Goal: Information Seeking & Learning: Learn about a topic

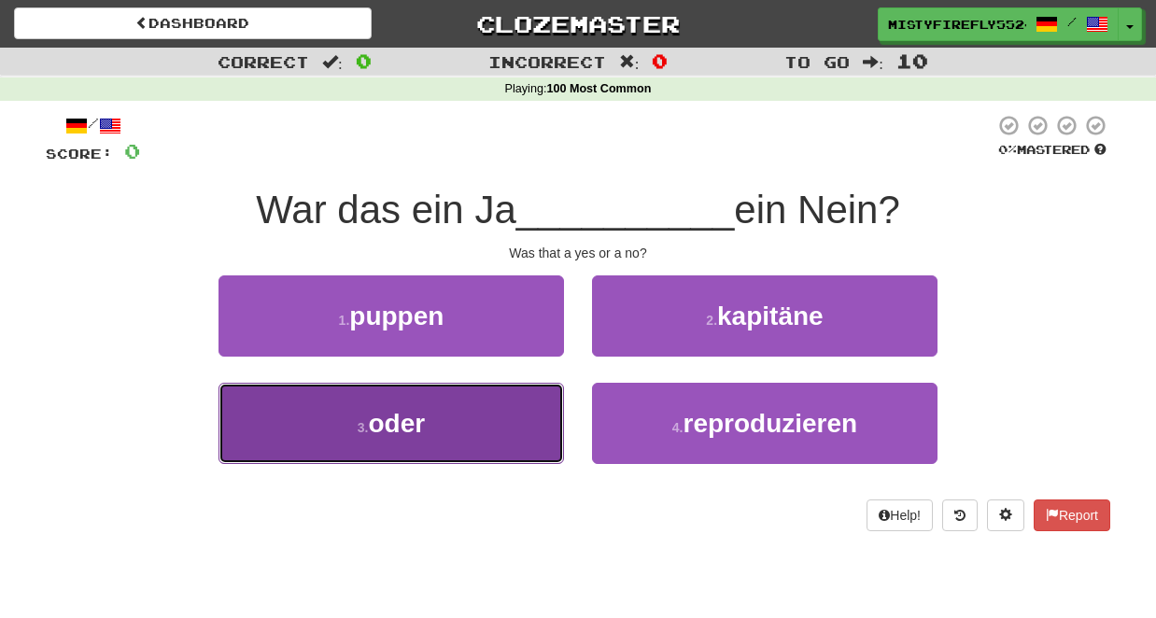
click at [472, 424] on button "3 . oder" at bounding box center [392, 423] width 346 height 81
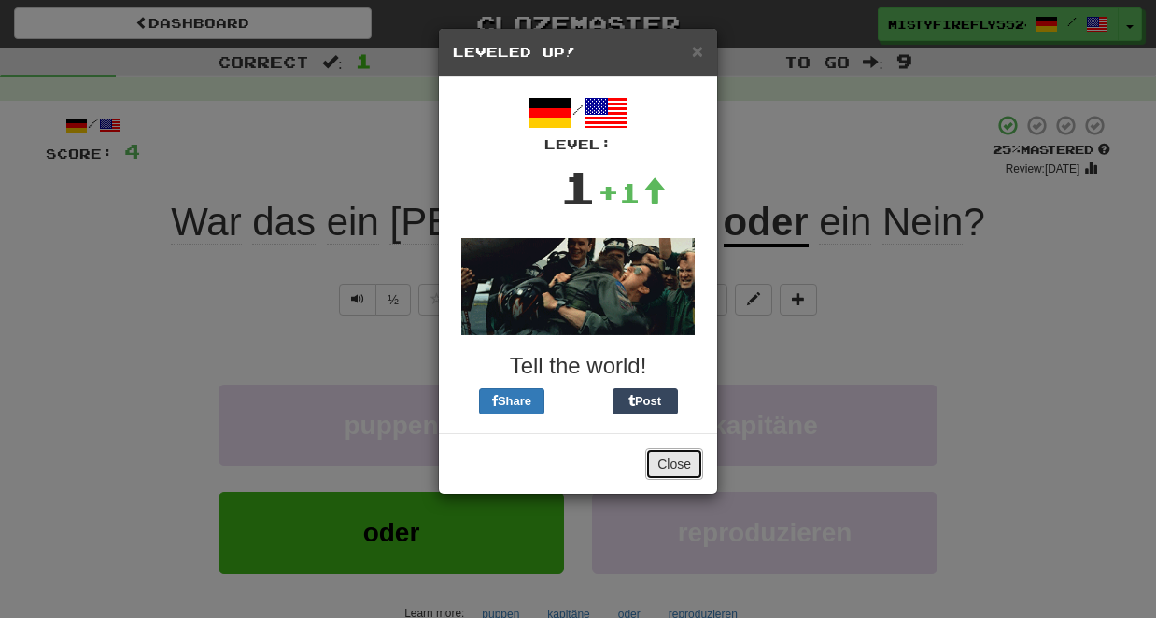
click at [670, 458] on button "Close" at bounding box center [674, 464] width 58 height 32
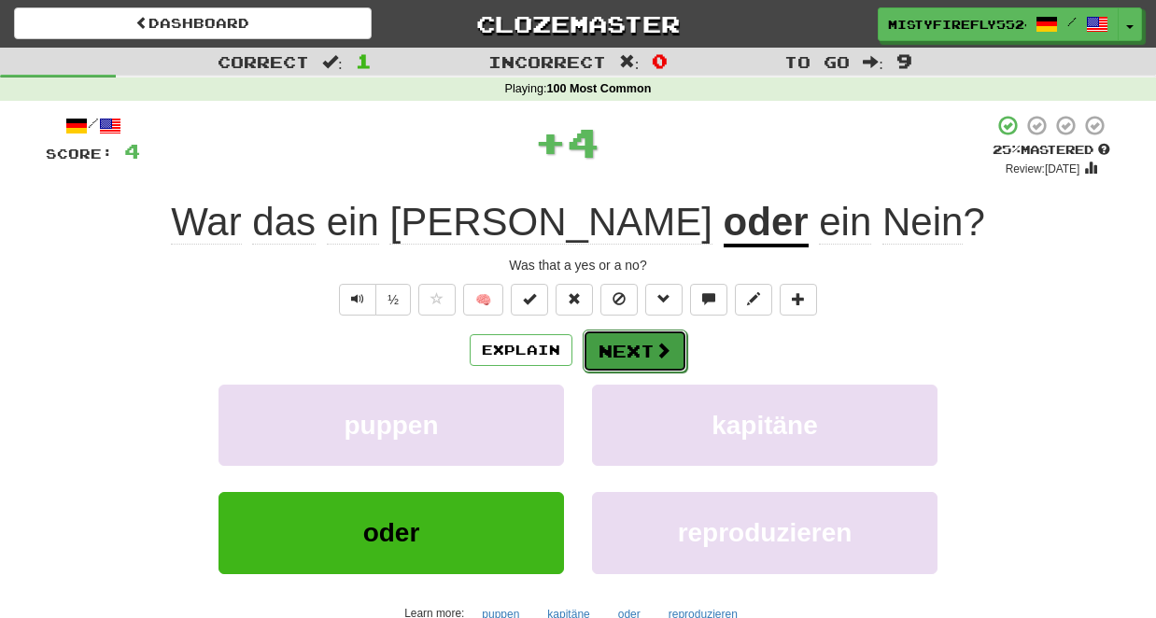
click at [630, 354] on button "Next" at bounding box center [635, 351] width 105 height 43
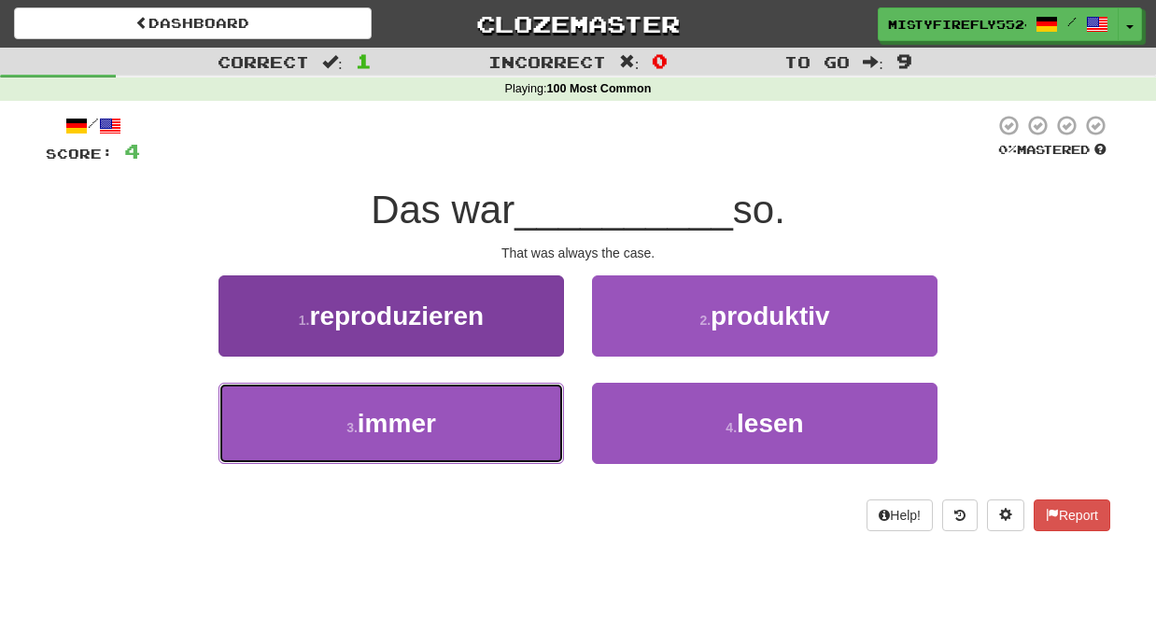
click at [418, 430] on span "immer" at bounding box center [397, 423] width 78 height 29
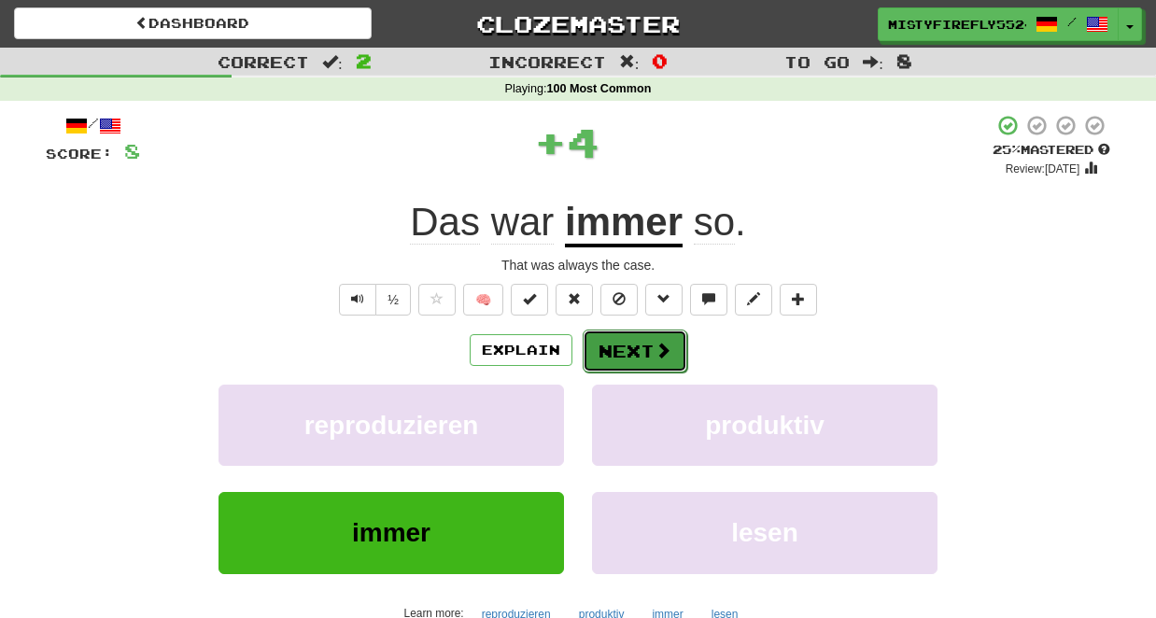
click at [646, 362] on button "Next" at bounding box center [635, 351] width 105 height 43
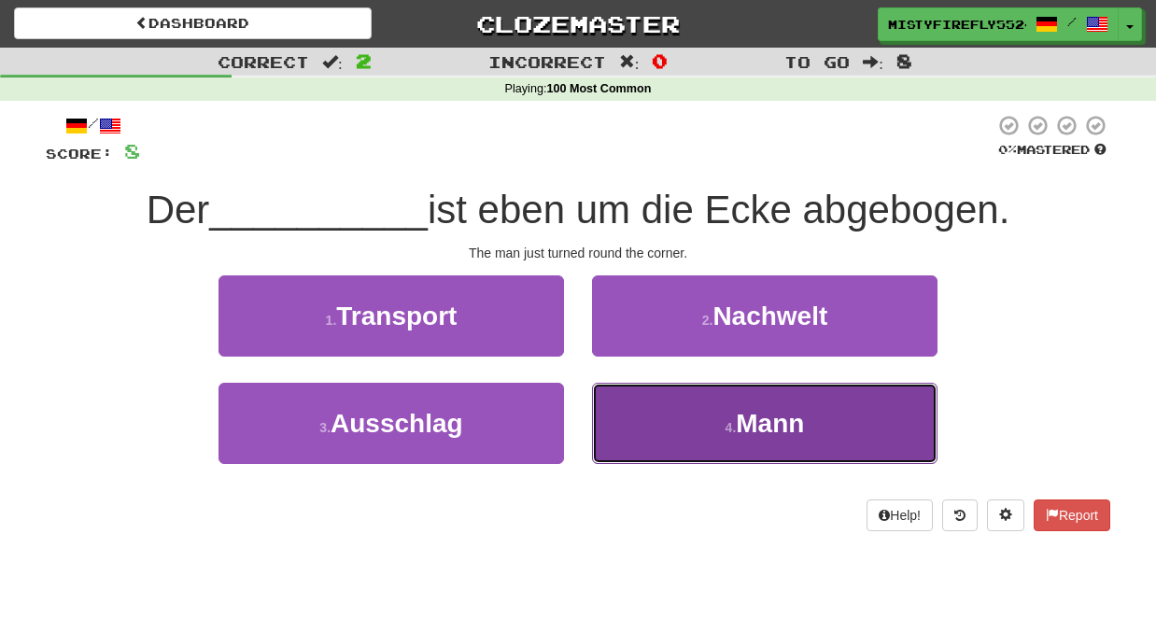
click at [645, 403] on button "4 . Mann" at bounding box center [765, 423] width 346 height 81
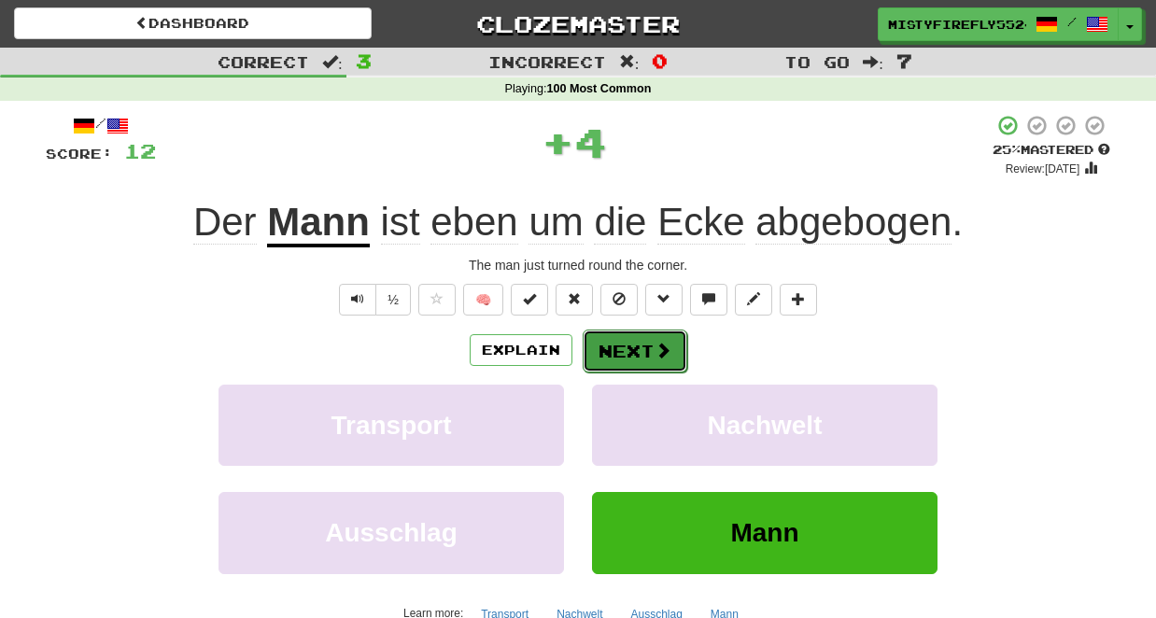
click at [607, 344] on button "Next" at bounding box center [635, 351] width 105 height 43
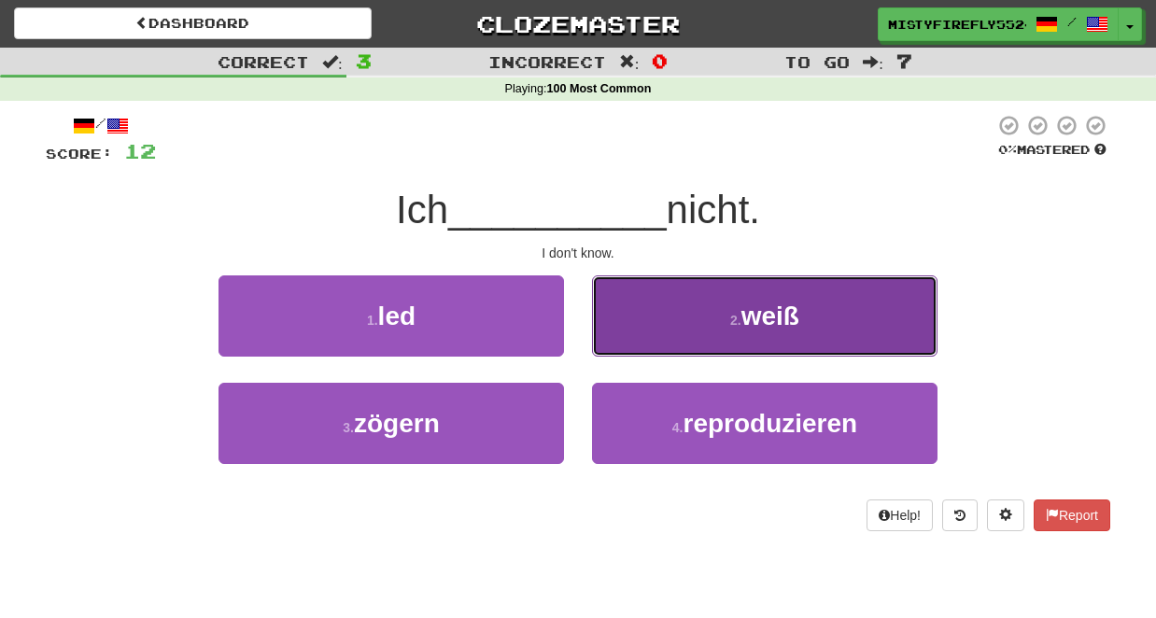
click at [637, 312] on button "2 . weiß" at bounding box center [765, 316] width 346 height 81
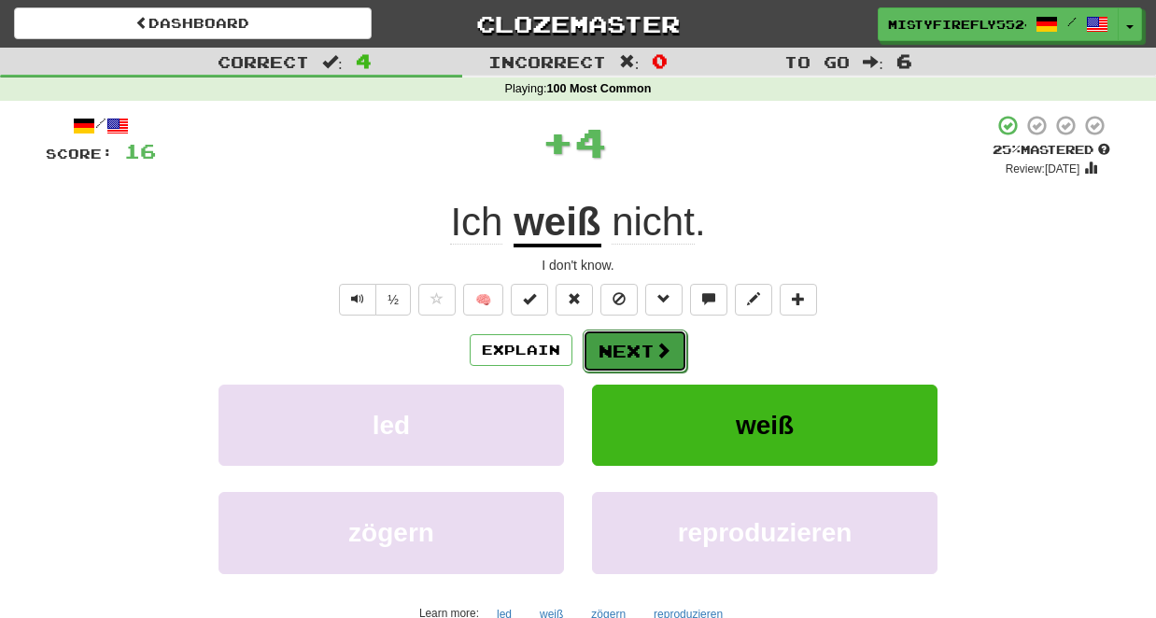
click at [621, 346] on button "Next" at bounding box center [635, 351] width 105 height 43
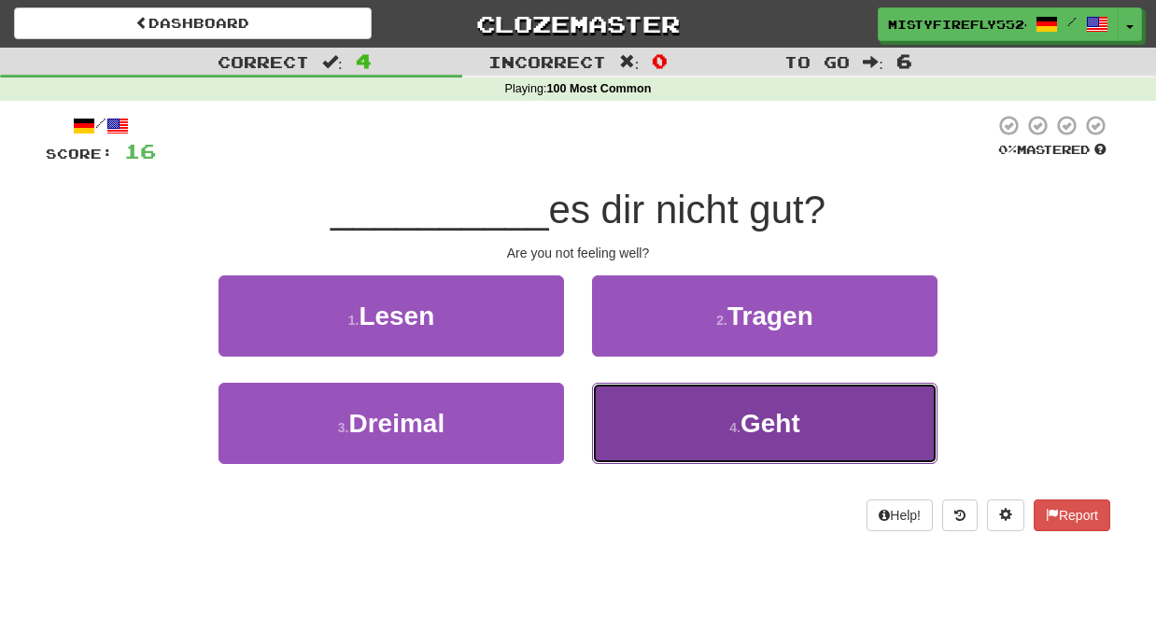
click at [709, 432] on button "4 . Geht" at bounding box center [765, 423] width 346 height 81
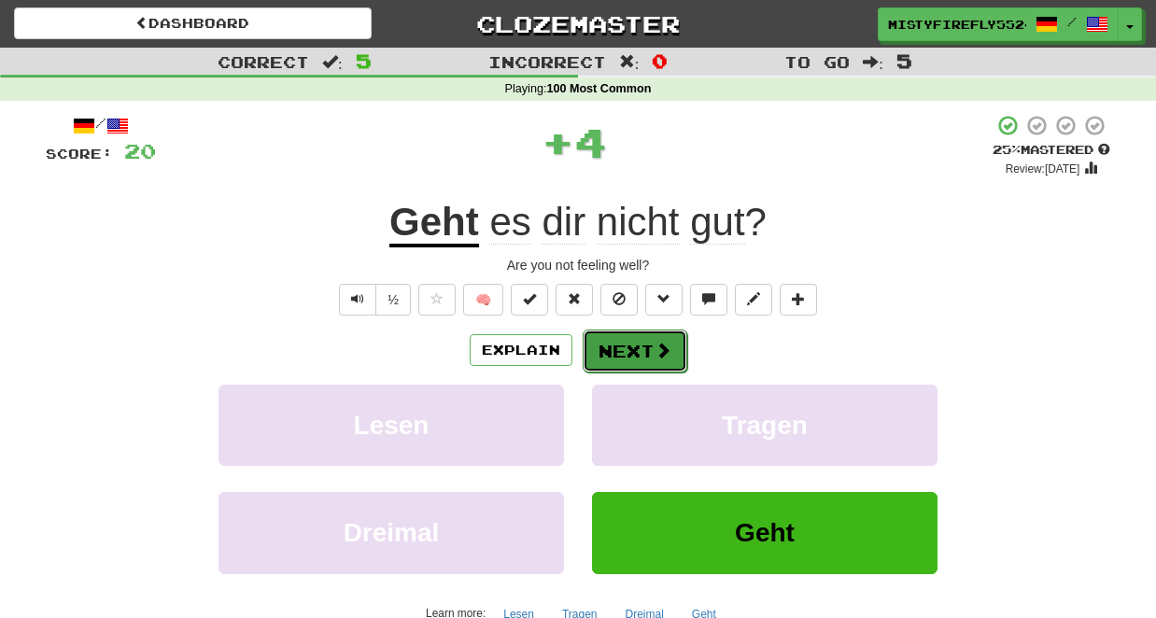
click at [648, 360] on button "Next" at bounding box center [635, 351] width 105 height 43
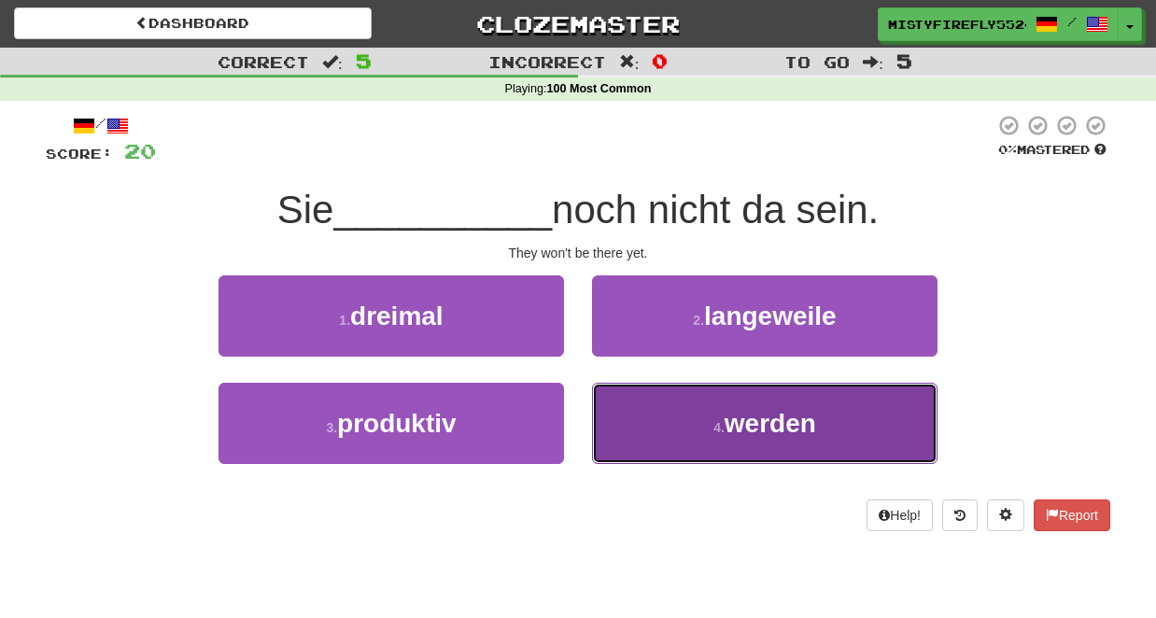
click at [679, 445] on button "4 . werden" at bounding box center [765, 423] width 346 height 81
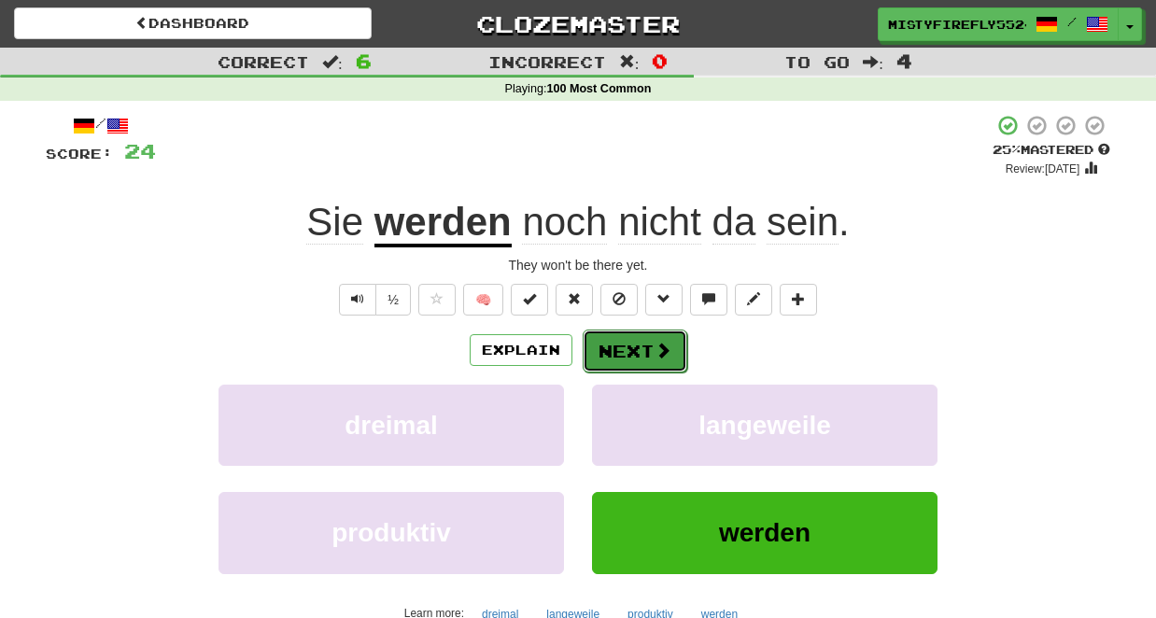
click at [625, 355] on button "Next" at bounding box center [635, 351] width 105 height 43
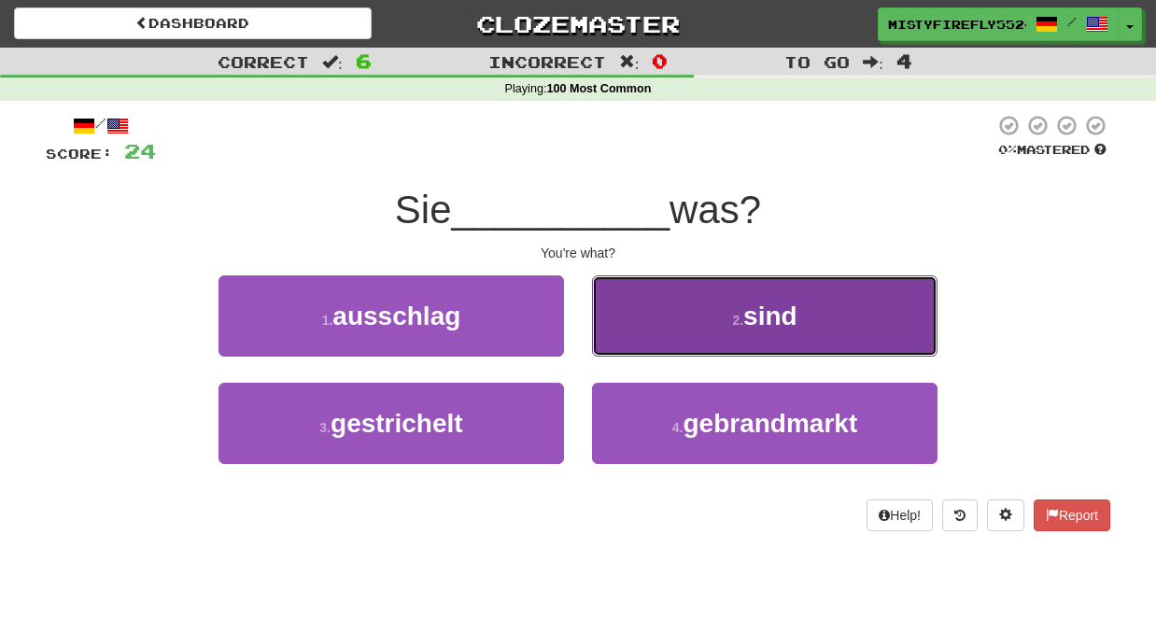
click at [653, 308] on button "2 . sind" at bounding box center [765, 316] width 346 height 81
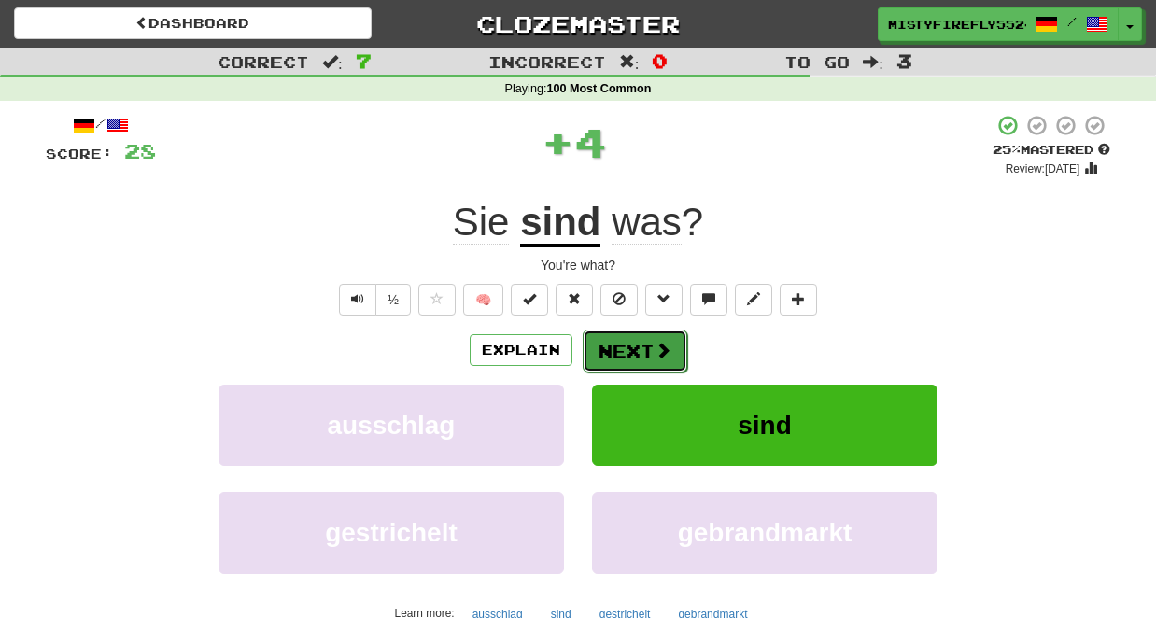
click at [630, 354] on button "Next" at bounding box center [635, 351] width 105 height 43
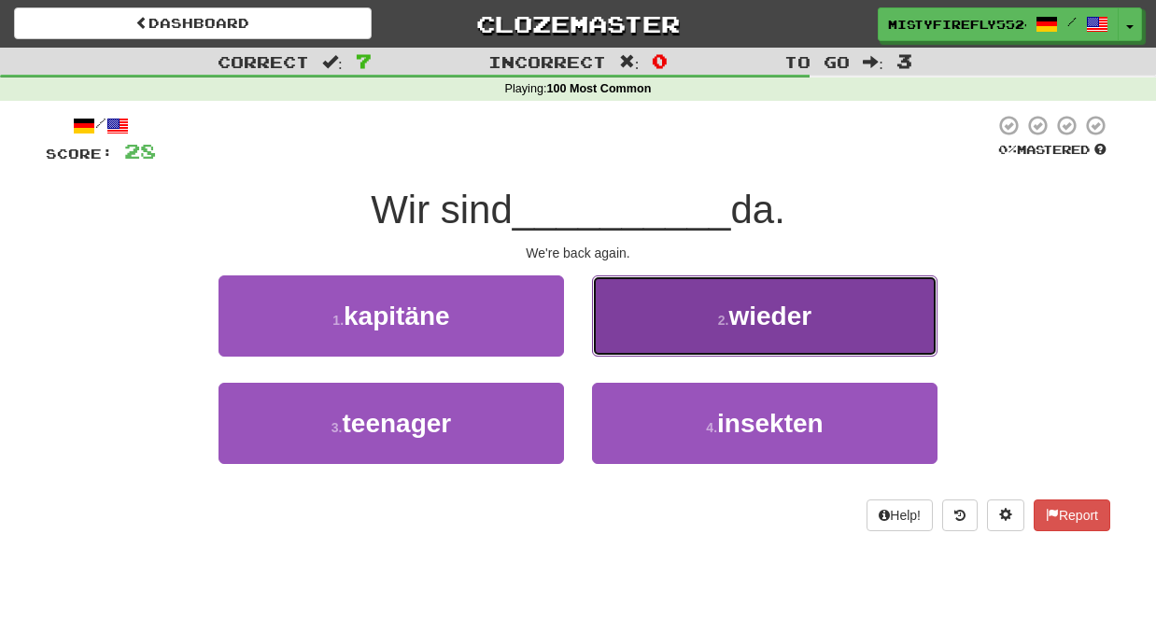
click at [769, 328] on span "wieder" at bounding box center [770, 316] width 83 height 29
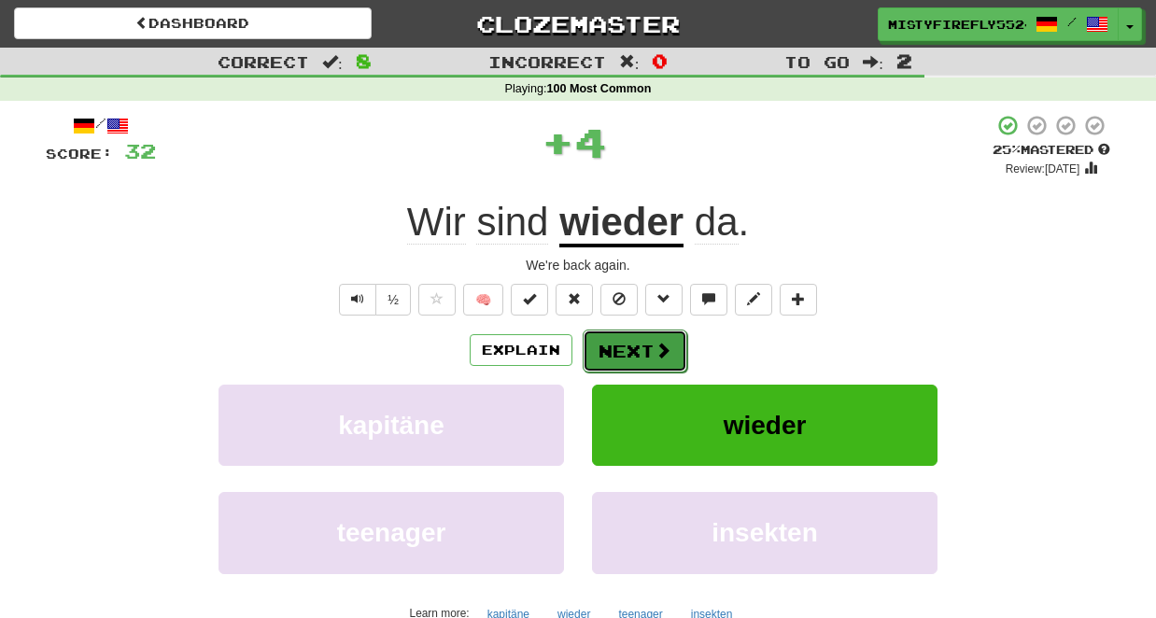
click at [625, 358] on button "Next" at bounding box center [635, 351] width 105 height 43
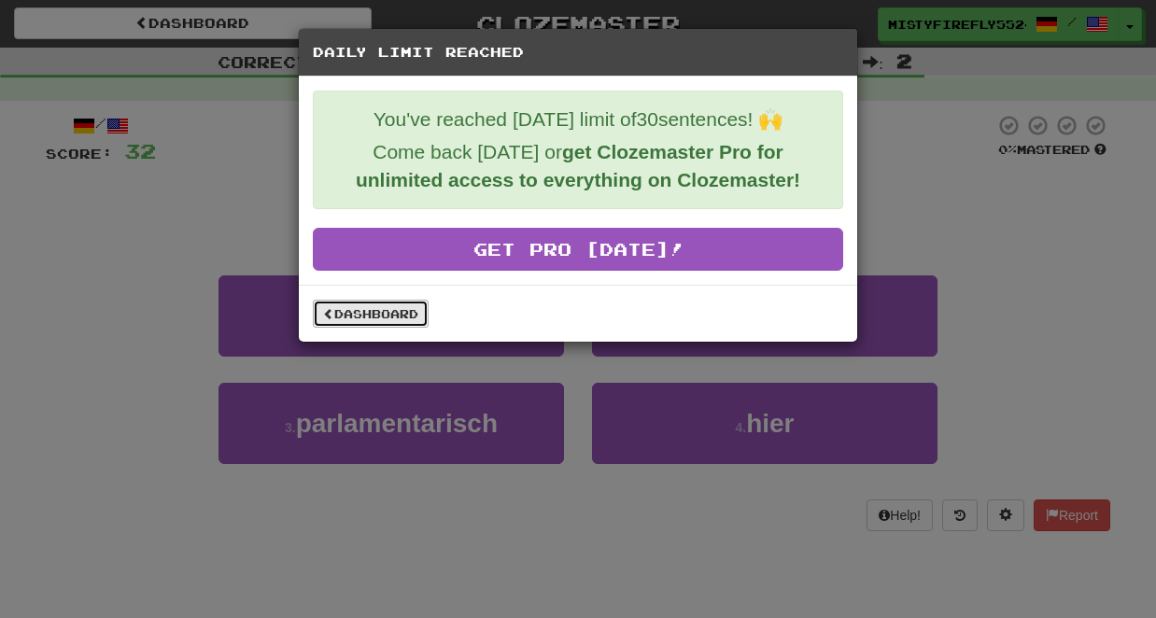
click at [373, 316] on link "Dashboard" at bounding box center [371, 314] width 116 height 28
